Goal: Task Accomplishment & Management: Use online tool/utility

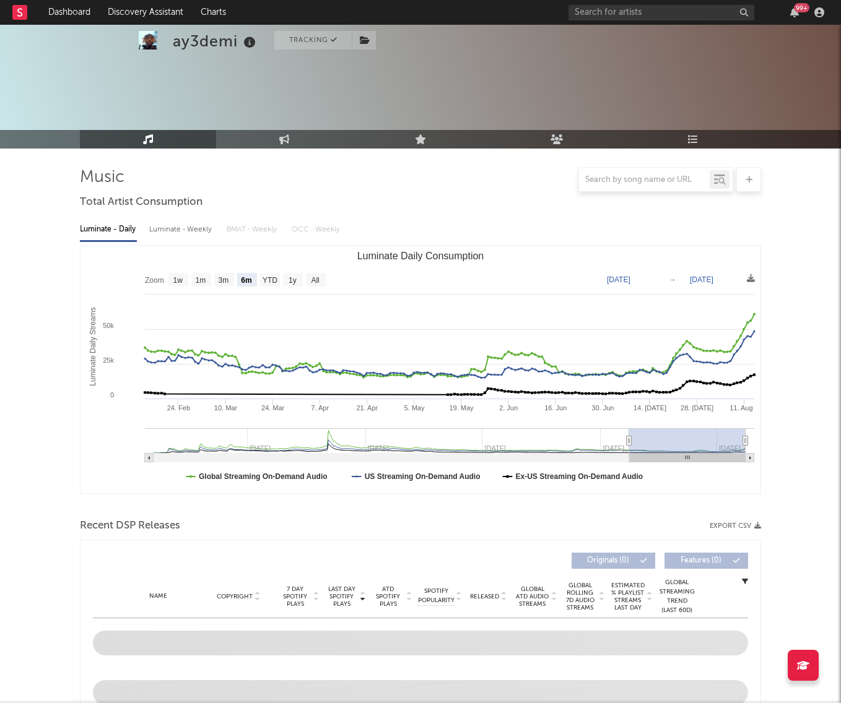
select select "6m"
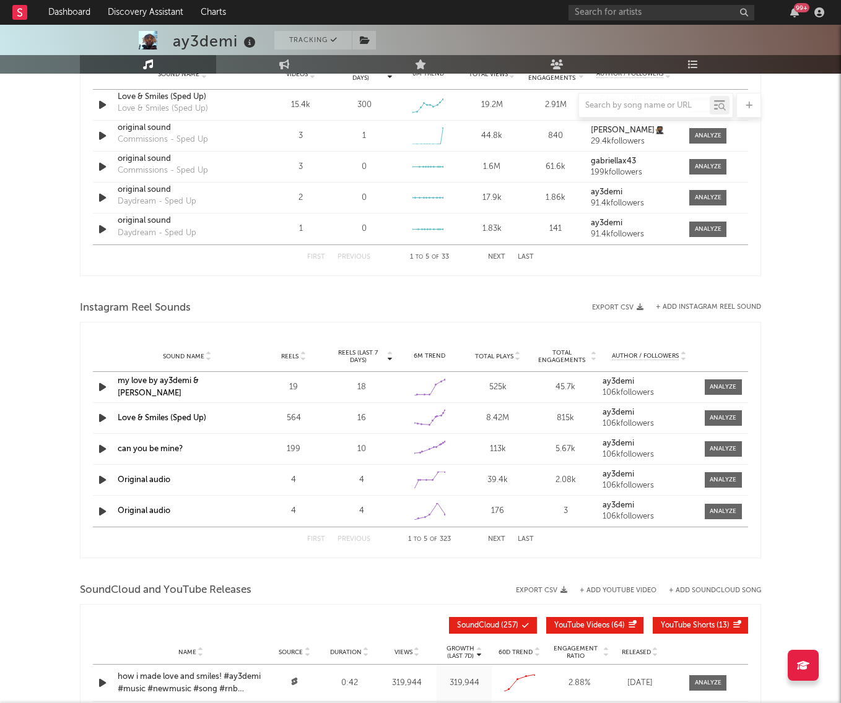
scroll to position [895, 0]
click at [636, 12] on input "text" at bounding box center [661, 12] width 186 height 15
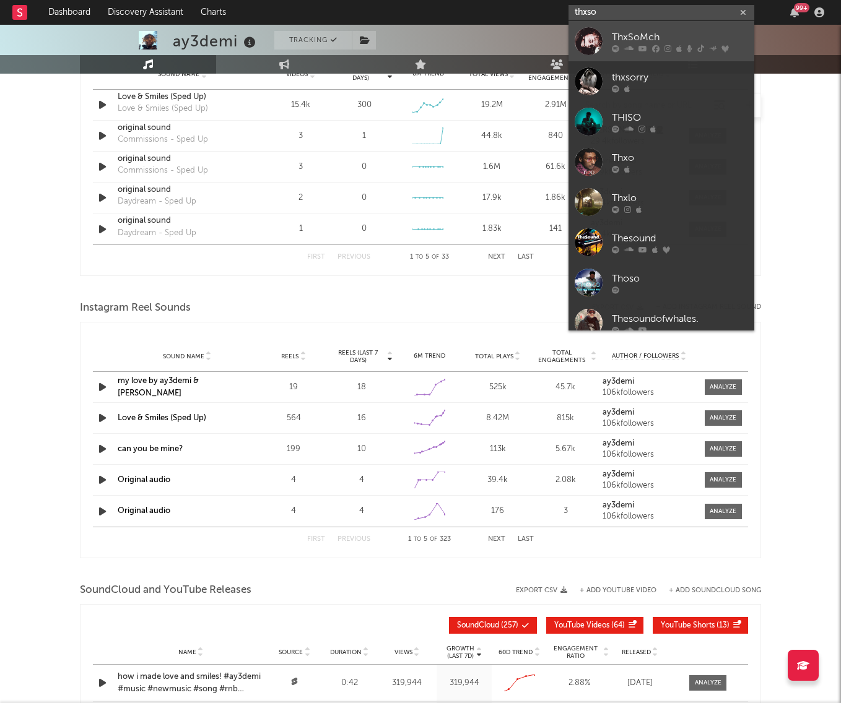
type input "thxso"
click at [631, 29] on link "ThxSoMch" at bounding box center [661, 41] width 186 height 40
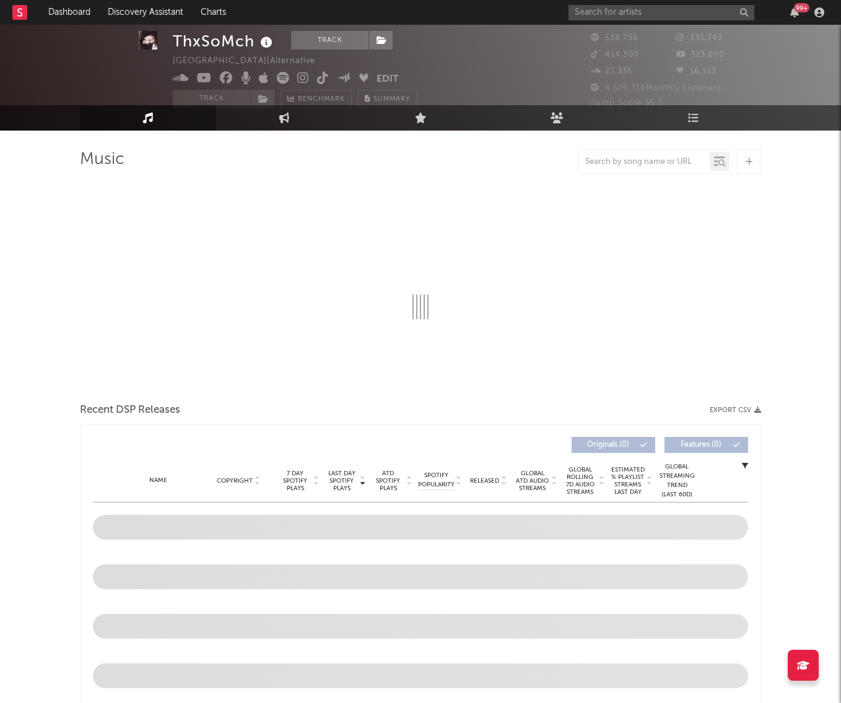
scroll to position [20, 0]
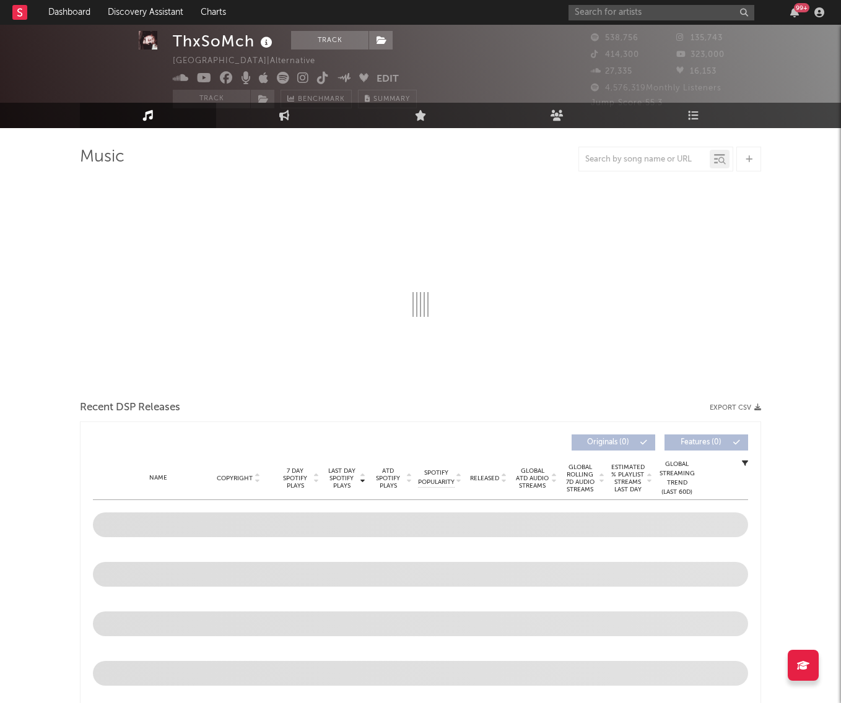
select select "6m"
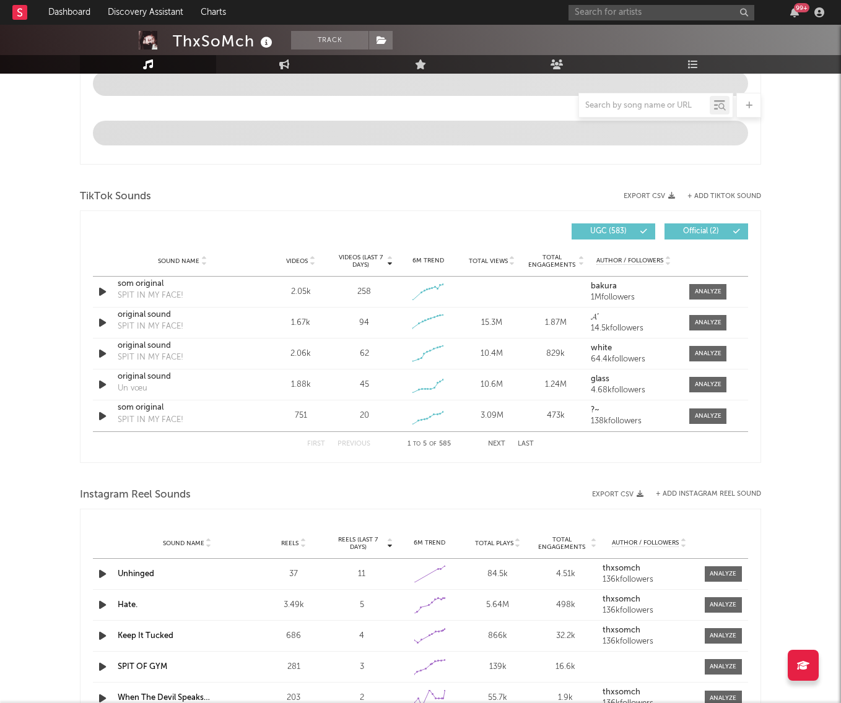
scroll to position [690, 0]
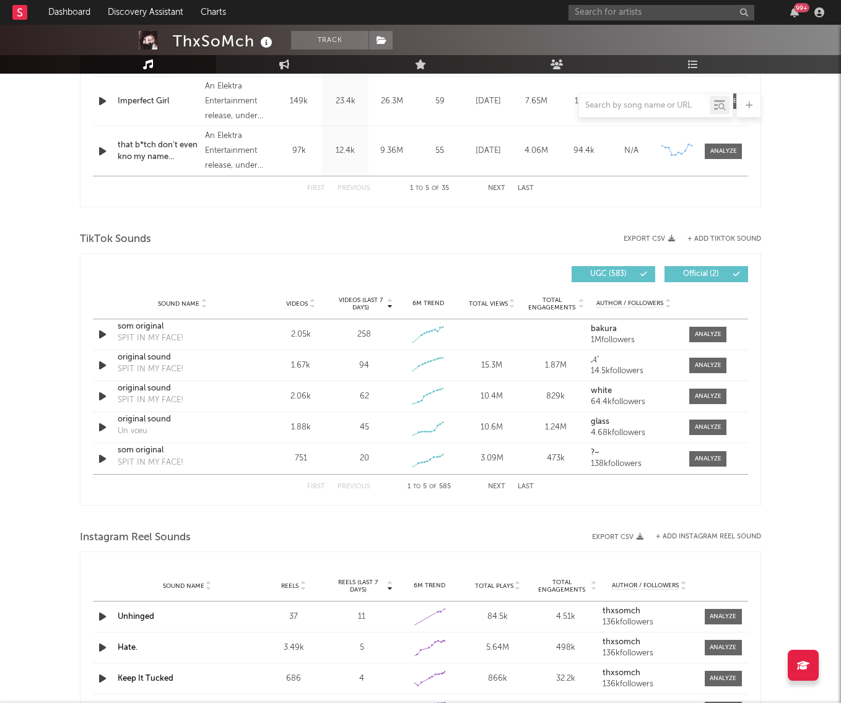
click at [495, 487] on button "Next" at bounding box center [496, 486] width 17 height 7
click at [352, 484] on button "Previous" at bounding box center [353, 486] width 33 height 7
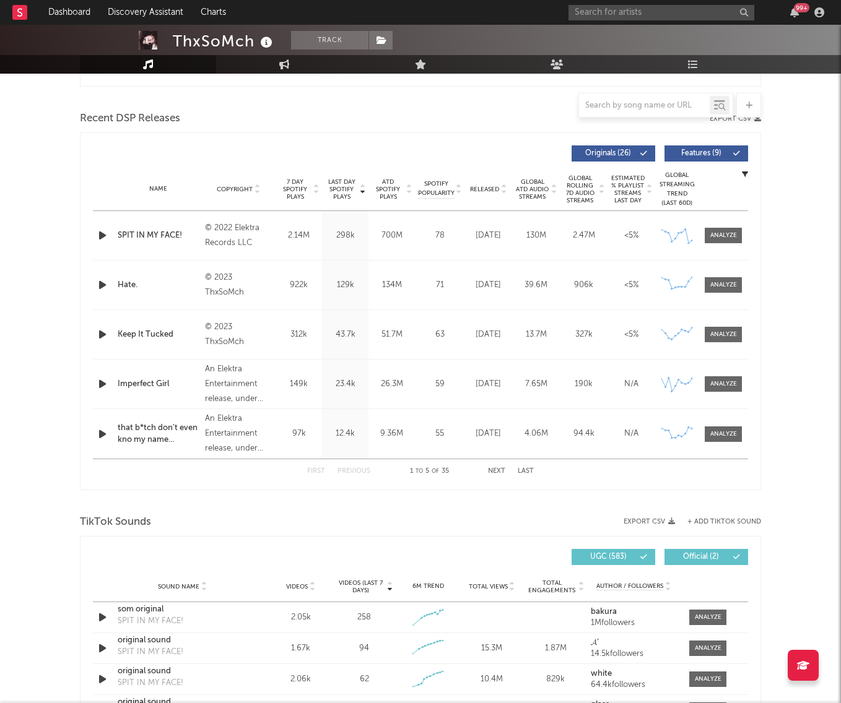
scroll to position [408, 0]
click at [492, 471] on button "Next" at bounding box center [496, 470] width 17 height 7
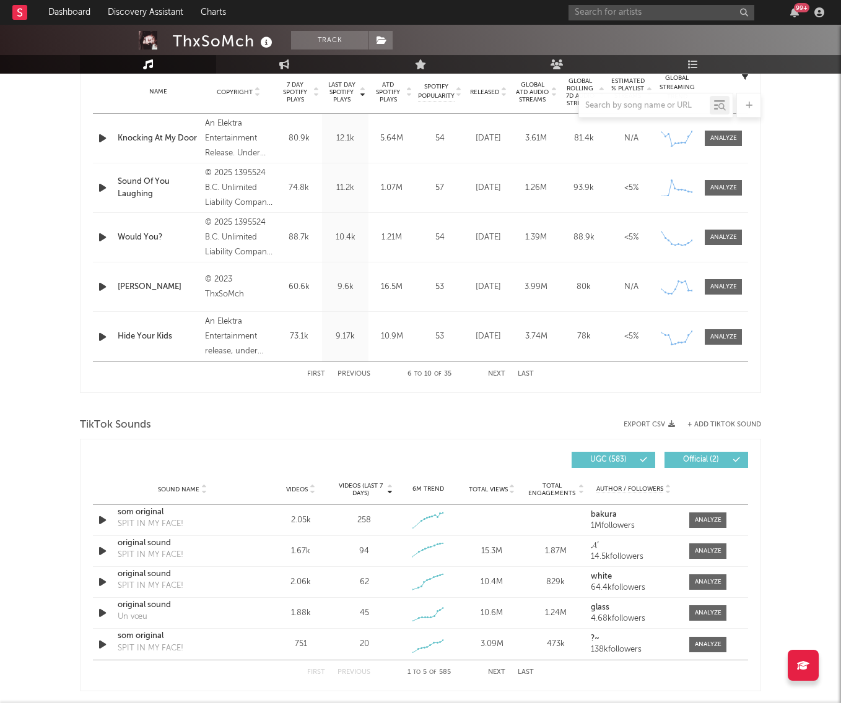
scroll to position [512, 0]
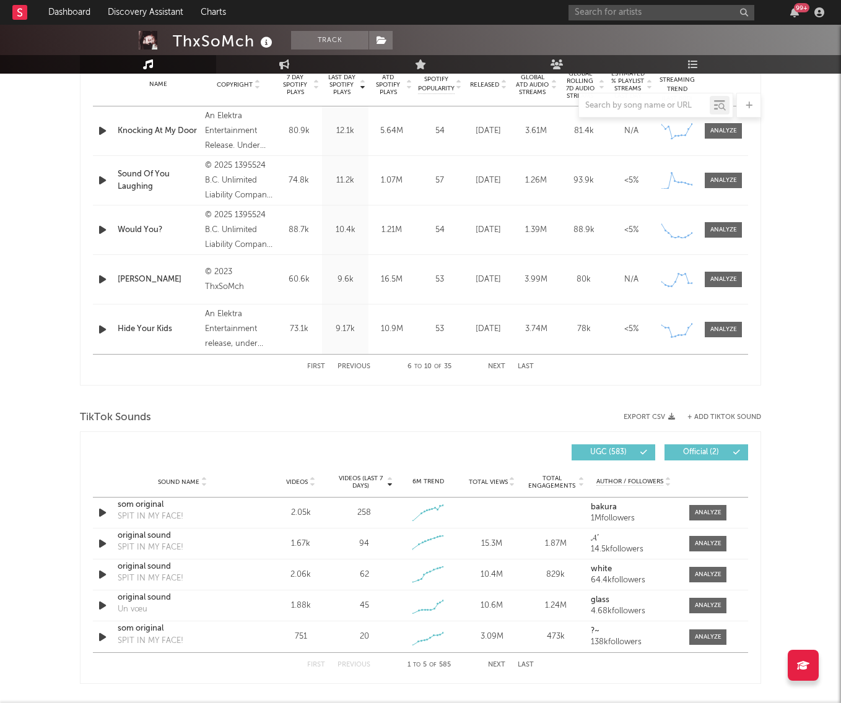
click at [721, 408] on div "TikTok Sounds" at bounding box center [420, 417] width 681 height 21
click at [717, 414] on button "+ Add TikTok Sound" at bounding box center [724, 417] width 74 height 7
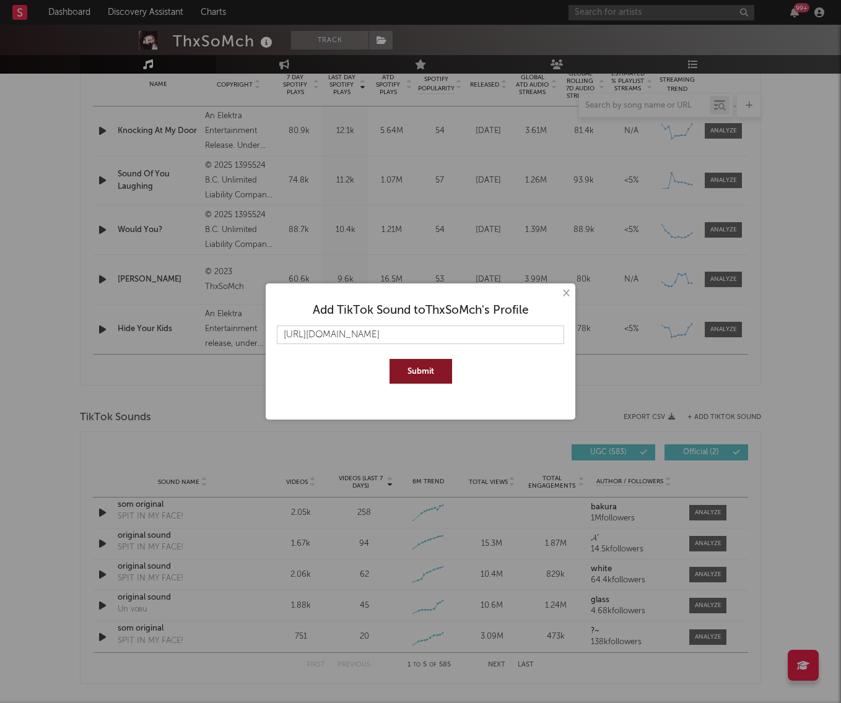
type input "https://www.tiktok.com/music/original-sound-7467304997316496171?is_from_webapp=…"
click at [426, 376] on button "Submit" at bounding box center [420, 371] width 63 height 25
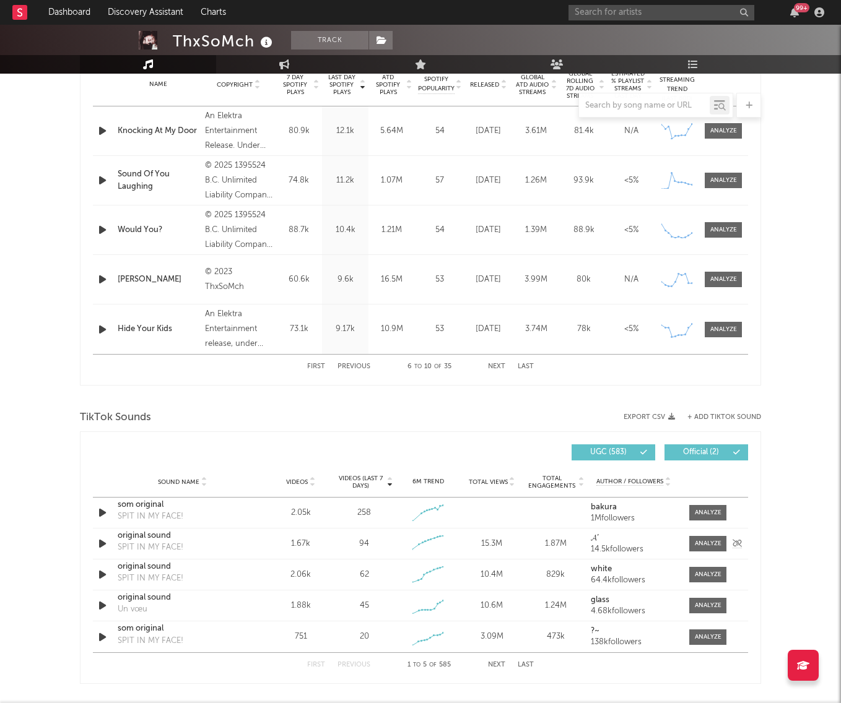
scroll to position [536, 0]
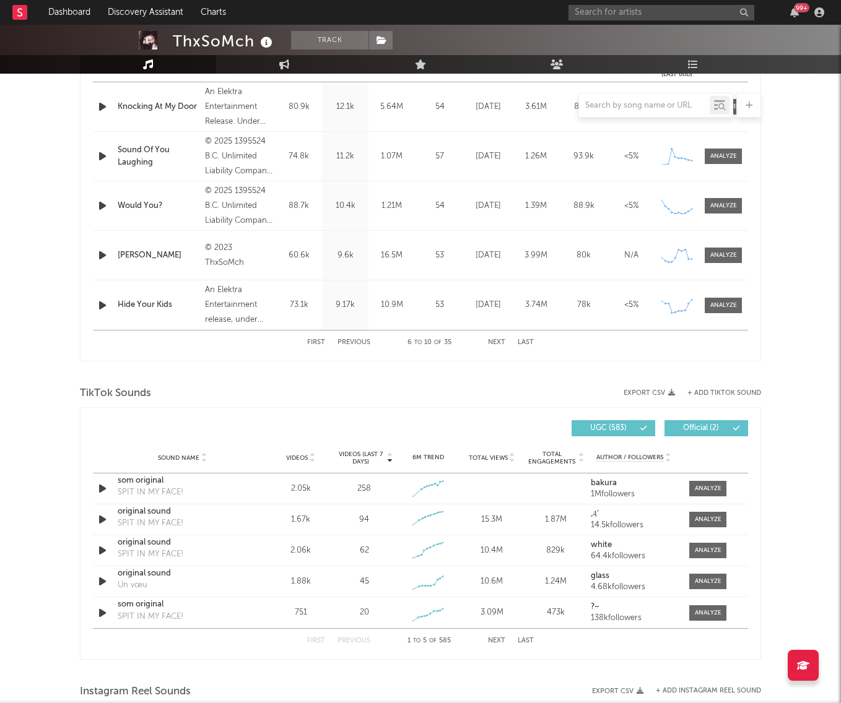
click at [498, 640] on button "Next" at bounding box center [496, 641] width 17 height 7
click at [639, 116] on div at bounding box center [655, 105] width 155 height 25
click at [638, 111] on div at bounding box center [644, 105] width 131 height 15
click at [621, 106] on input "text" at bounding box center [644, 106] width 131 height 10
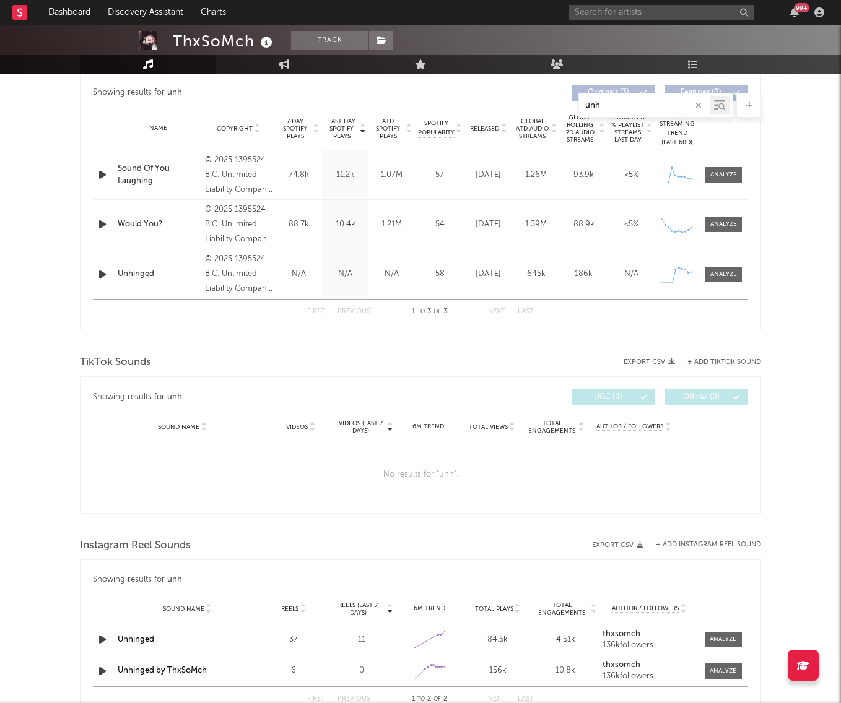
scroll to position [422, 0]
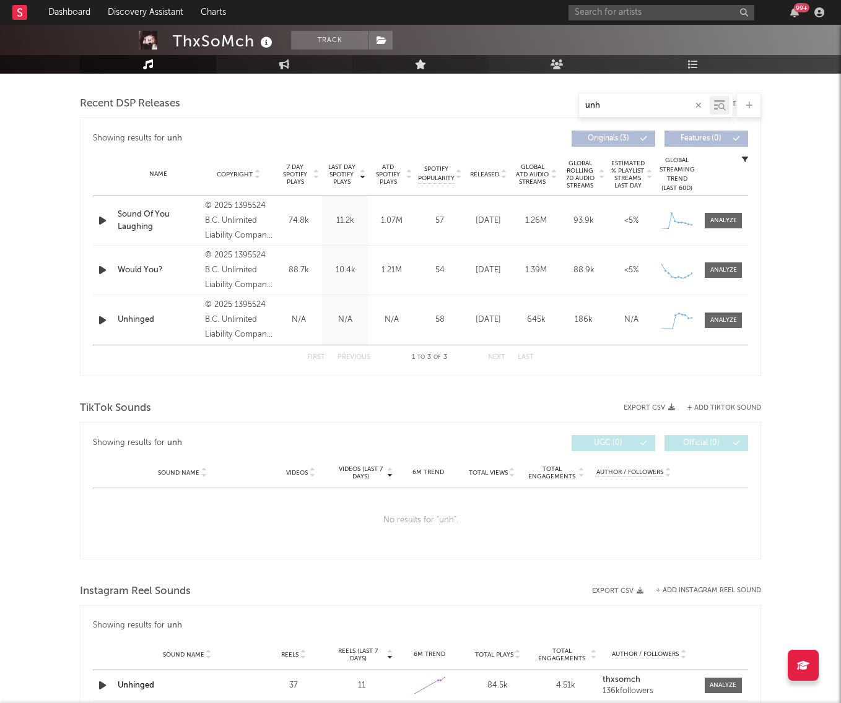
drag, startPoint x: 629, startPoint y: 107, endPoint x: 462, endPoint y: 59, distance: 174.0
click at [462, 59] on div "ThxSoMch Track Canada | Alternative Edit Track Benchmark Summary 538,756 135,74…" at bounding box center [420, 392] width 841 height 1578
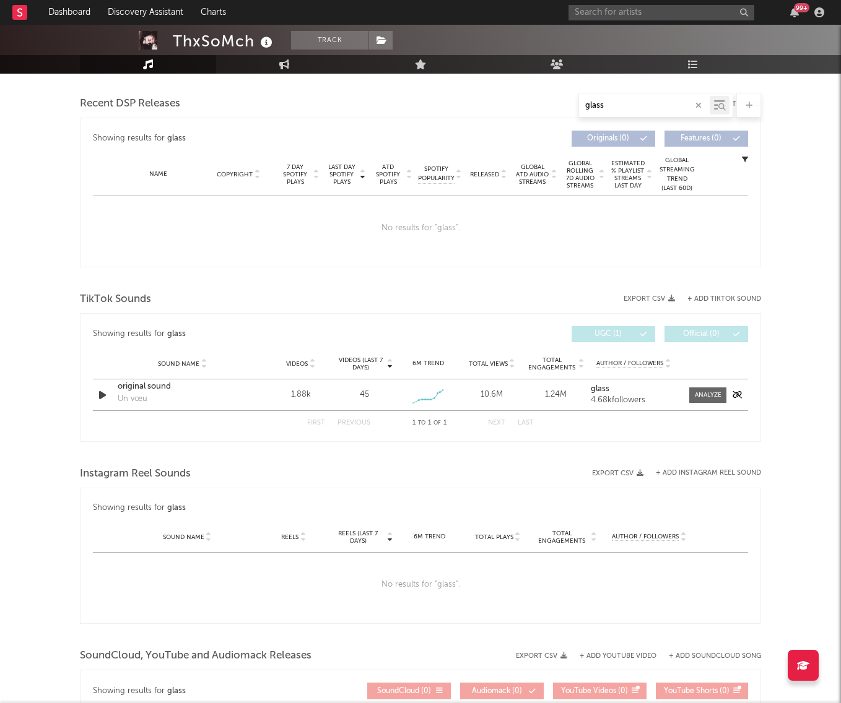
scroll to position [412, 0]
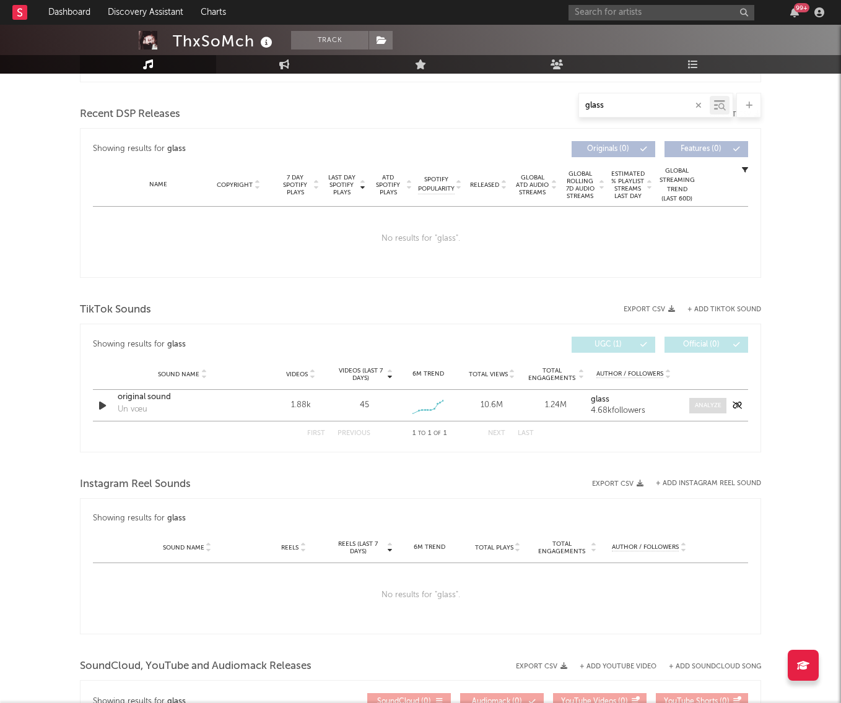
type input "glass"
click at [699, 405] on div at bounding box center [707, 405] width 27 height 9
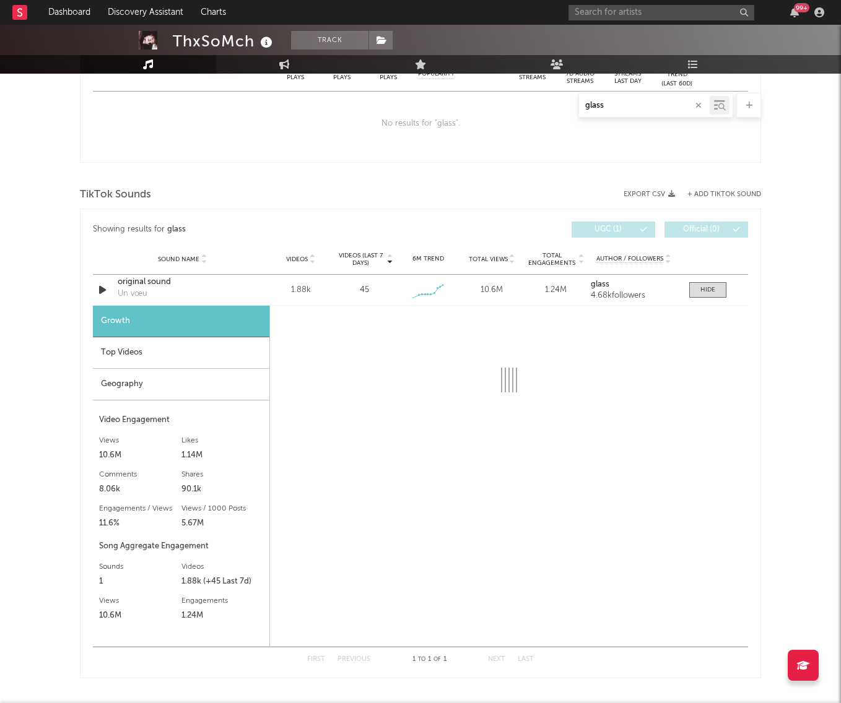
scroll to position [528, 0]
select select "6m"
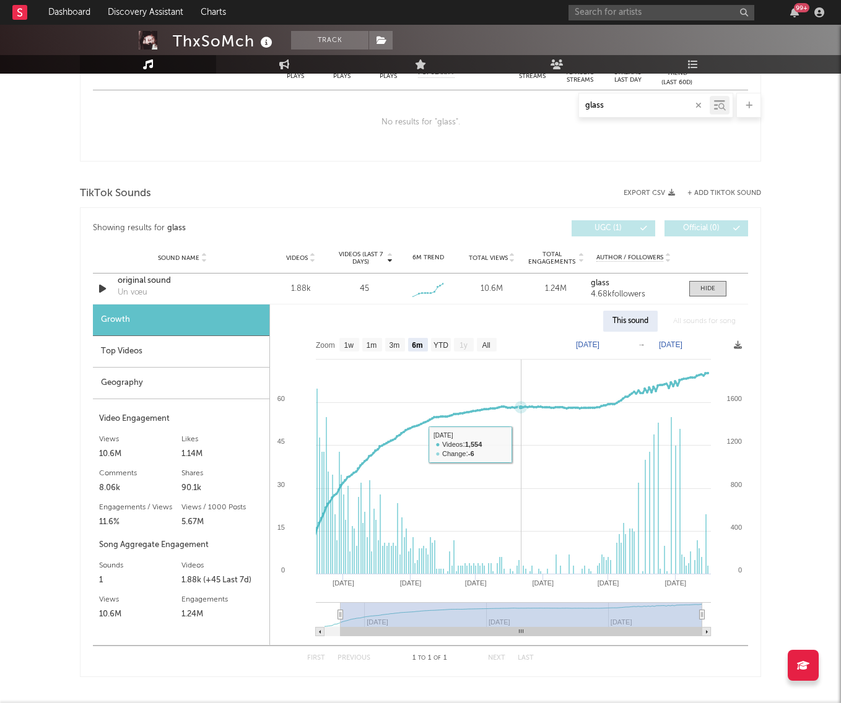
scroll to position [560, 0]
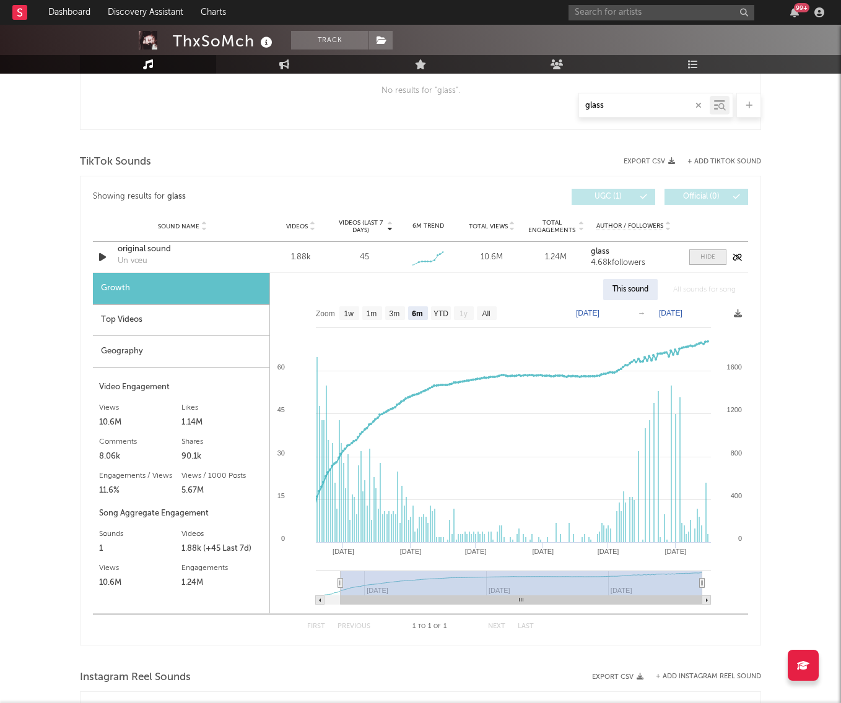
click at [712, 260] on div at bounding box center [707, 257] width 15 height 9
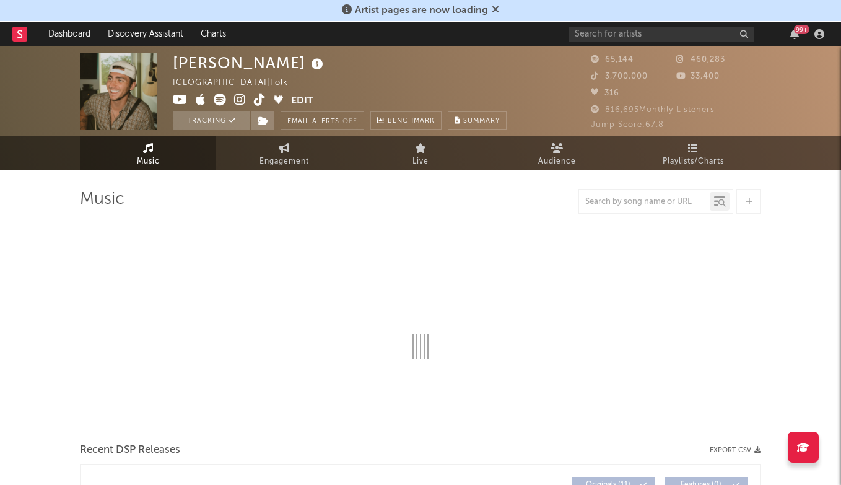
select select "6m"
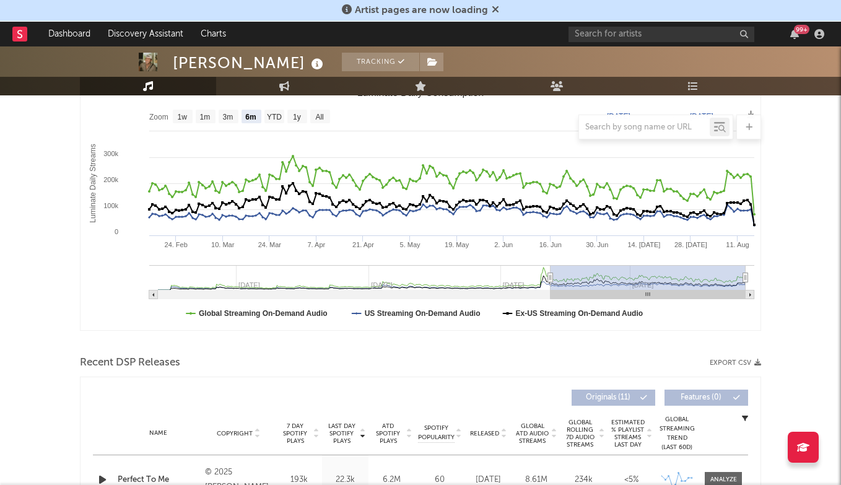
scroll to position [111, 0]
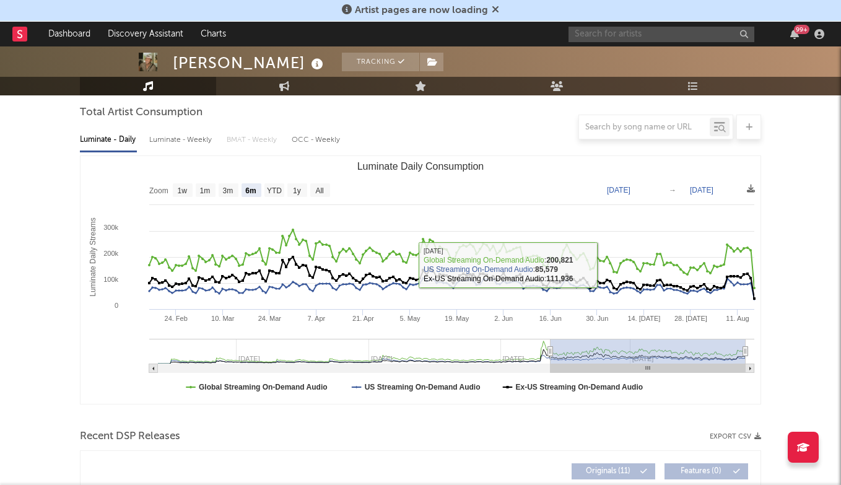
click at [640, 36] on input "text" at bounding box center [661, 34] width 186 height 15
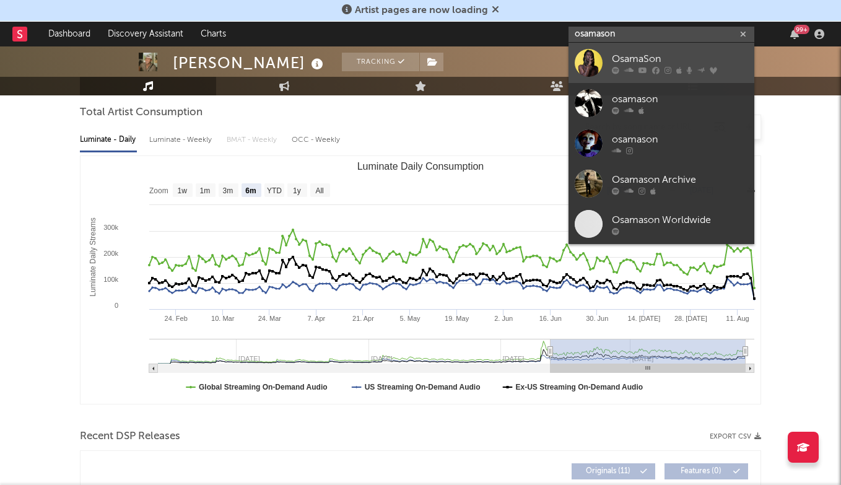
type input "osamason"
click at [646, 56] on div "OsamaSon" at bounding box center [680, 58] width 136 height 15
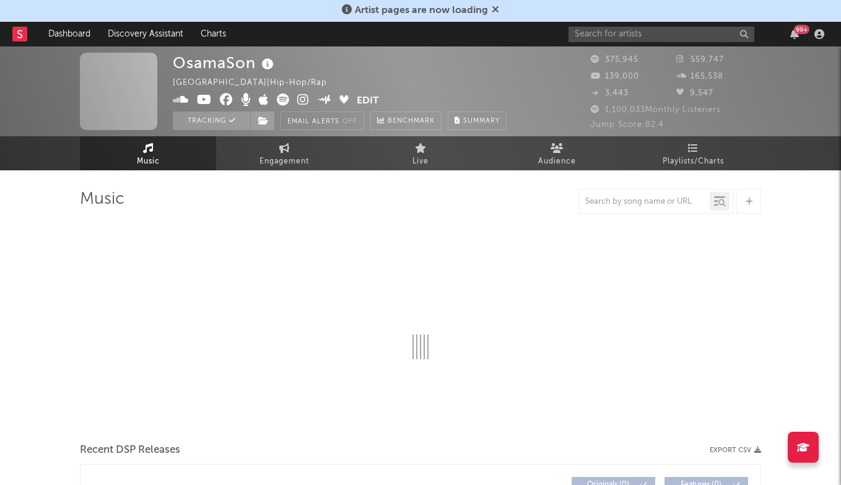
scroll to position [8, 0]
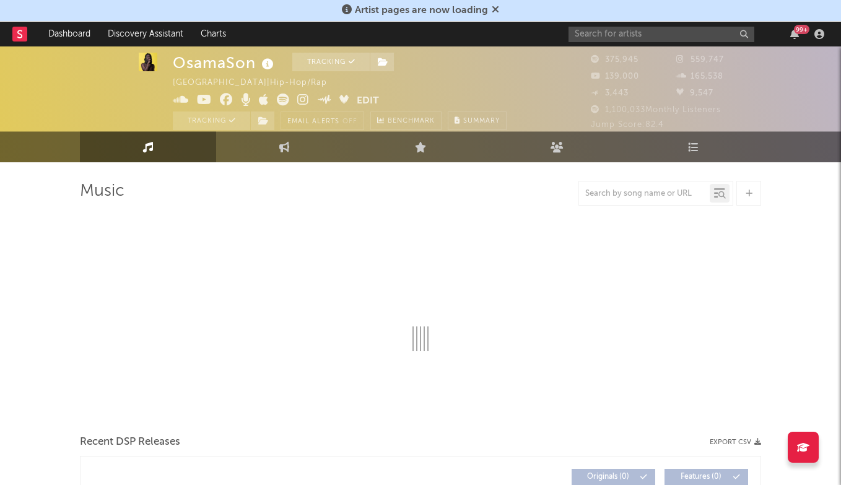
select select "6m"
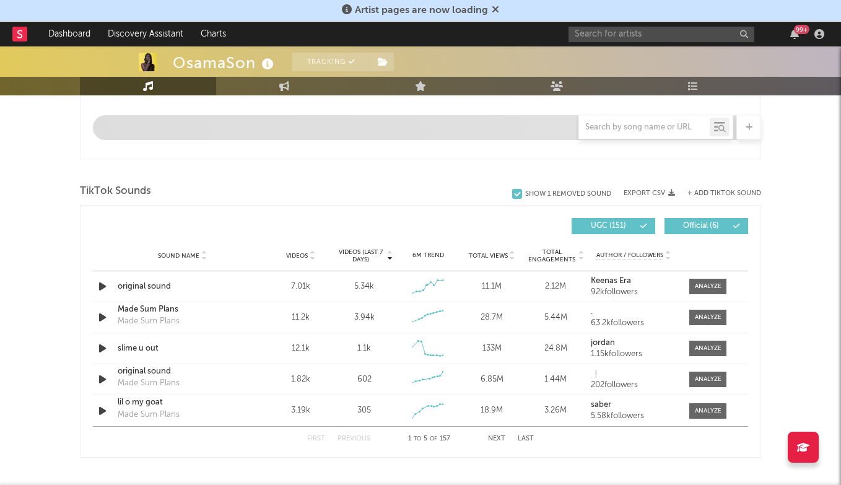
scroll to position [748, 0]
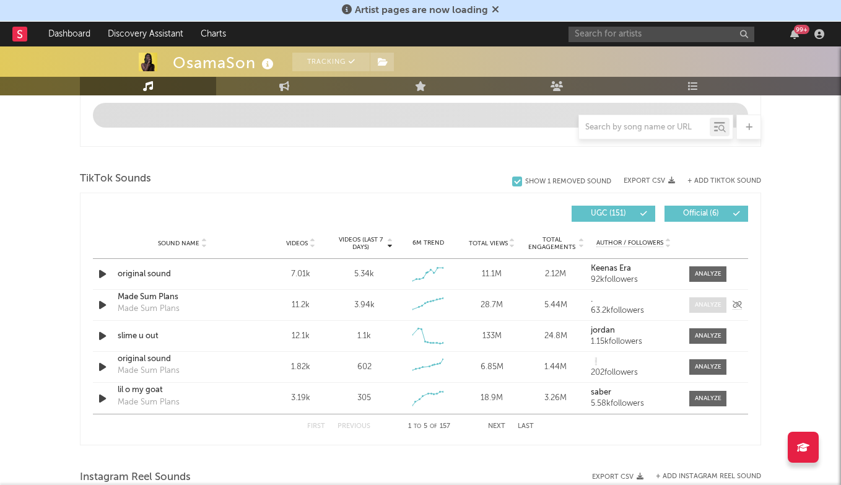
click at [694, 303] on div at bounding box center [707, 304] width 27 height 9
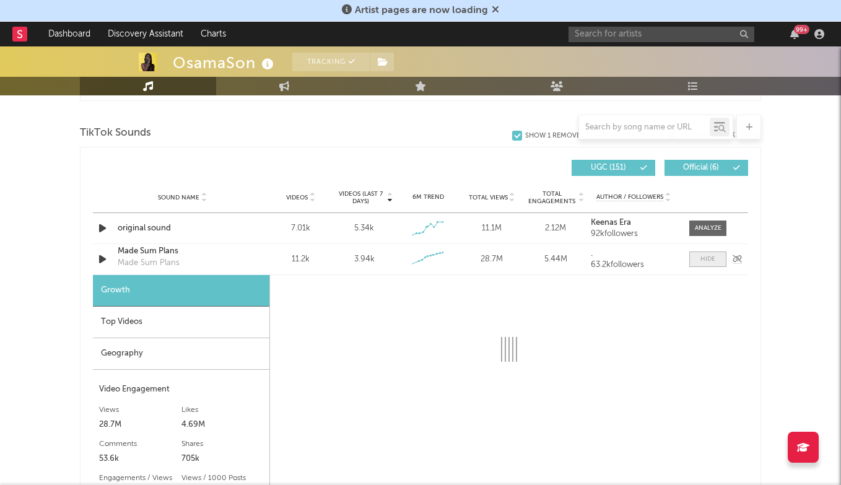
scroll to position [807, 0]
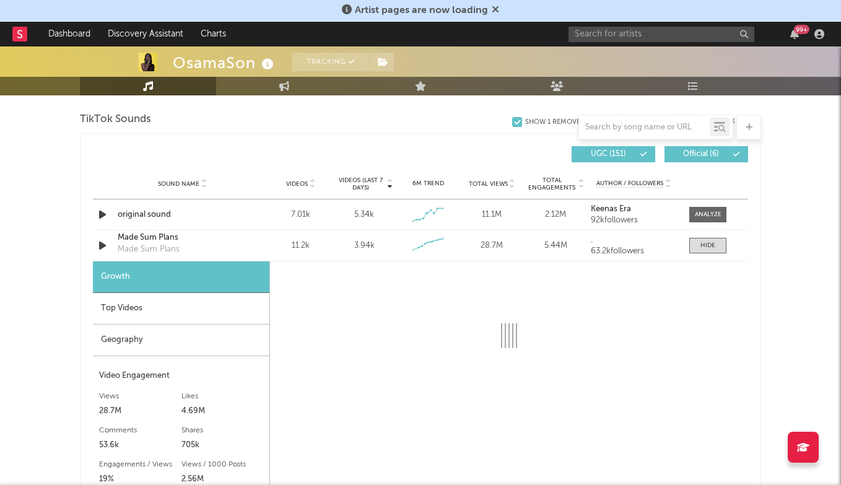
select select "6m"
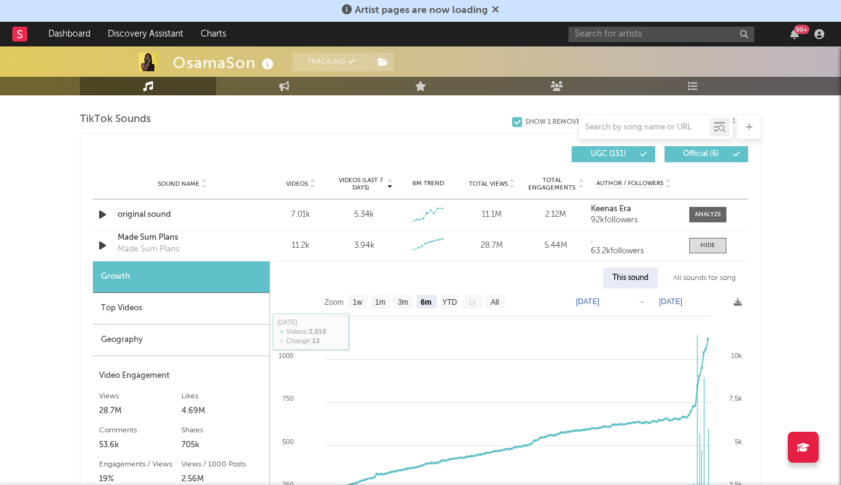
click at [172, 305] on div "Top Videos" at bounding box center [181, 309] width 176 height 32
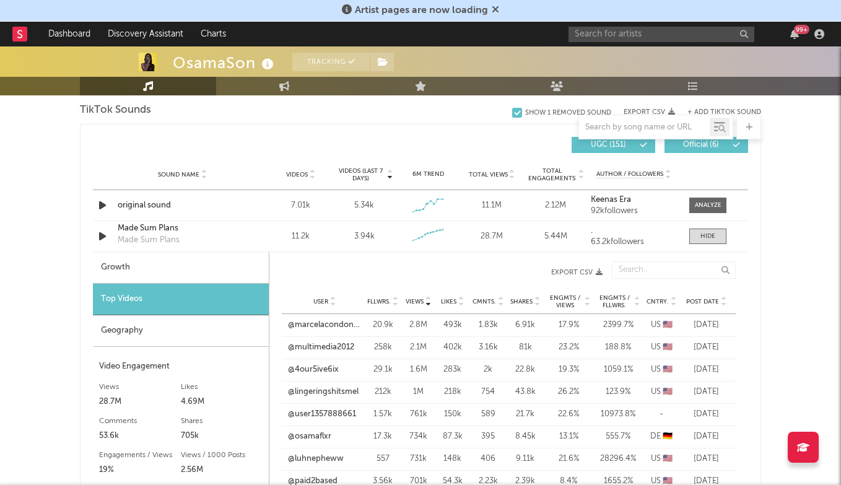
scroll to position [844, 0]
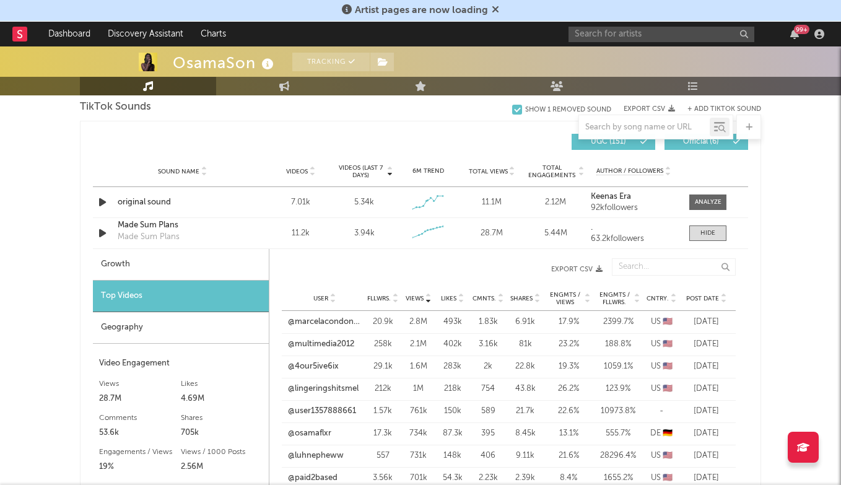
click at [711, 300] on span "Post Date" at bounding box center [702, 298] width 33 height 7
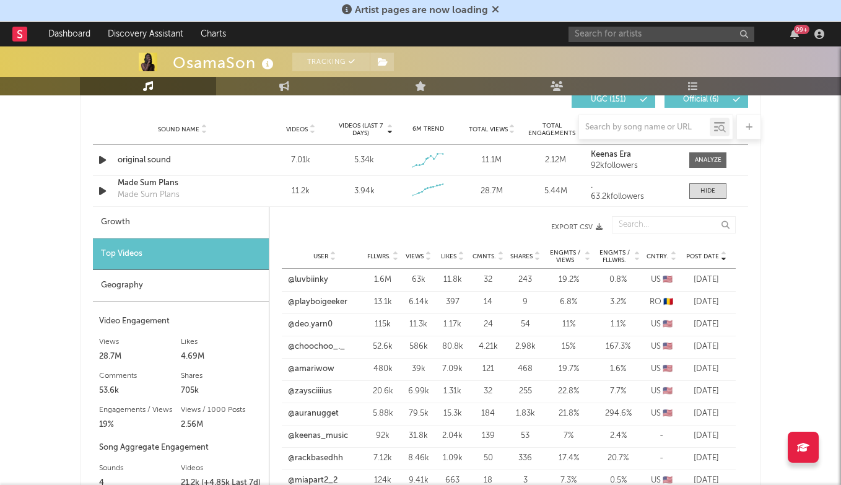
scroll to position [887, 0]
click at [314, 275] on link "@luvbiinky" at bounding box center [308, 279] width 40 height 12
